Goal: Find specific page/section: Find specific page/section

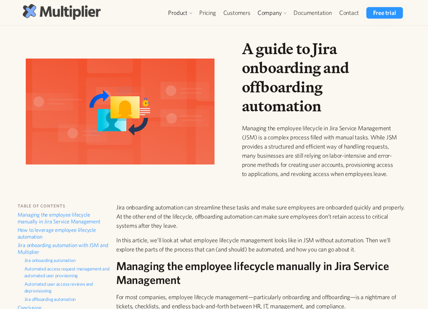
click at [79, 13] on img at bounding box center [62, 11] width 78 height 15
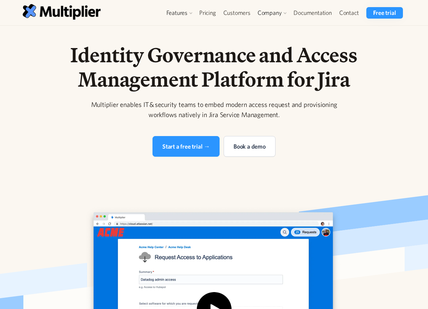
drag, startPoint x: 392, startPoint y: 81, endPoint x: 381, endPoint y: 67, distance: 18.0
click at [393, 81] on div "Identity Governance and Access Management Platform for Jira Multiplier enables …" at bounding box center [214, 239] width 406 height 393
click at [342, 11] on link "Contact" at bounding box center [348, 13] width 27 height 12
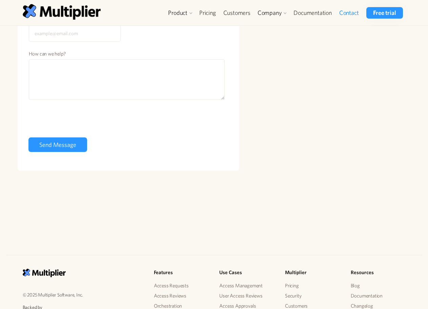
scroll to position [210, 0]
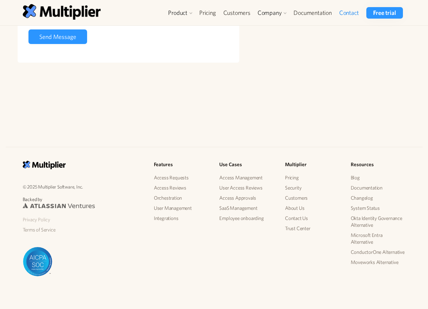
click at [43, 221] on link "Privacy Policy" at bounding box center [83, 220] width 120 height 10
